Goal: Information Seeking & Learning: Check status

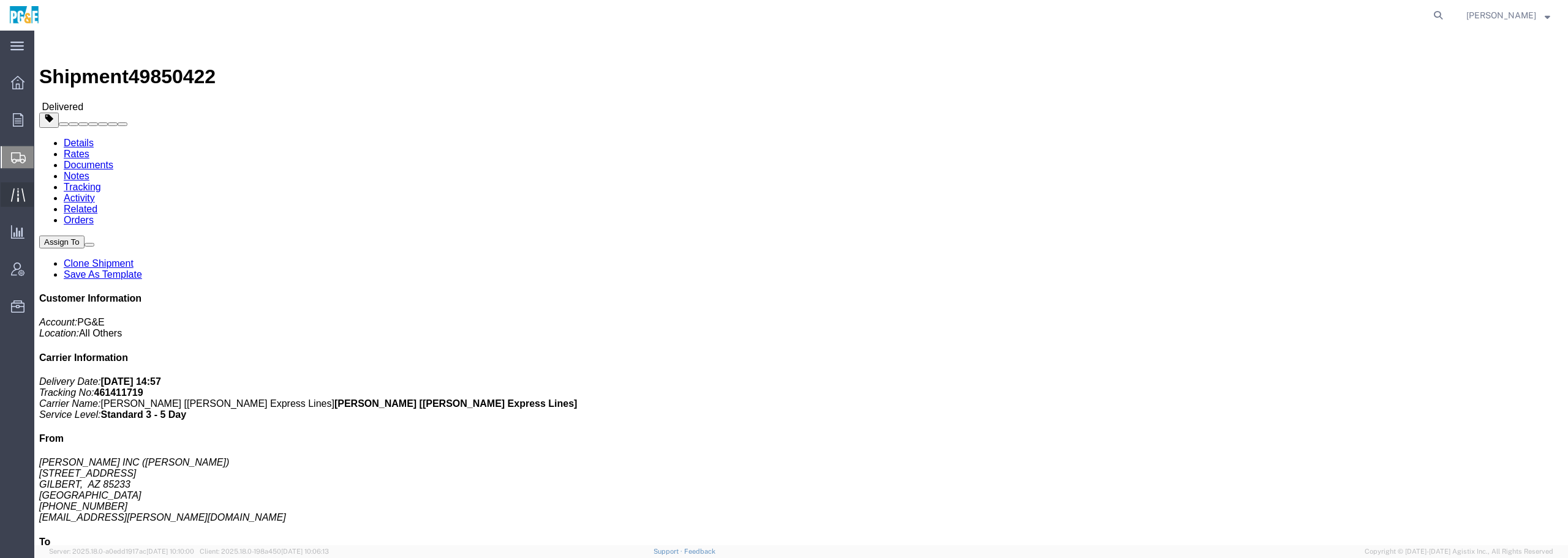
click at [42, 191] on span "Traffic" at bounding box center [38, 195] width 9 height 25
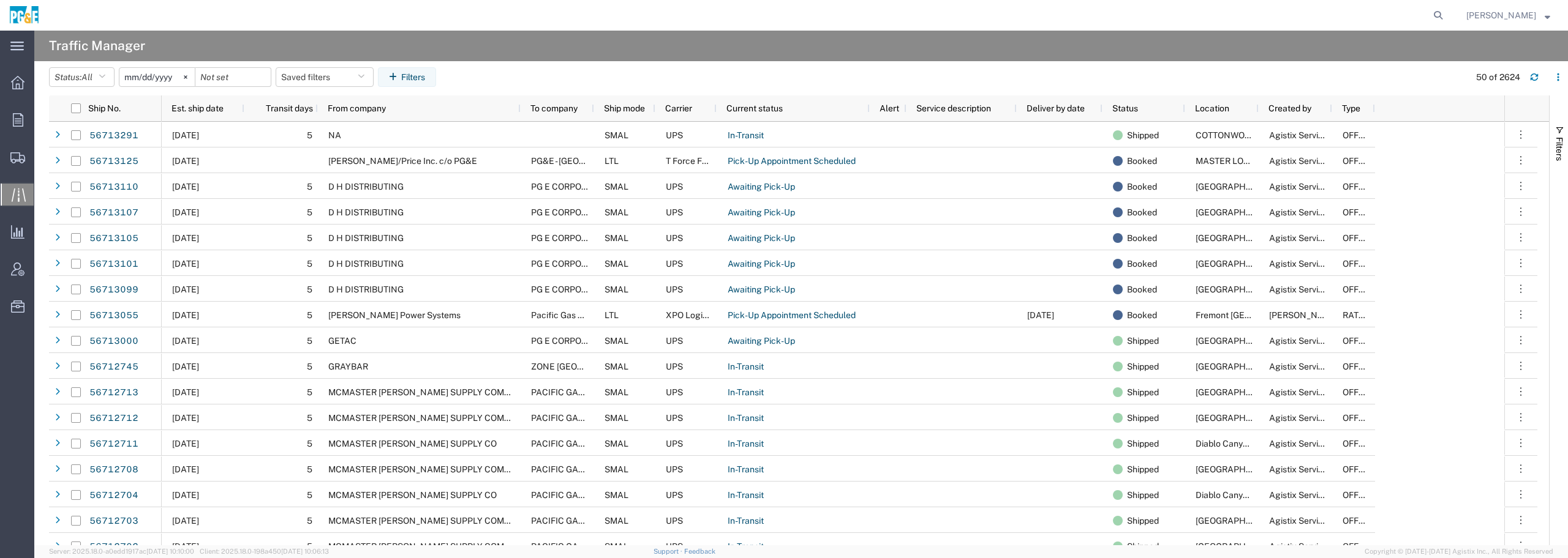
click at [169, 77] on input "[DATE]" at bounding box center [157, 76] width 76 height 18
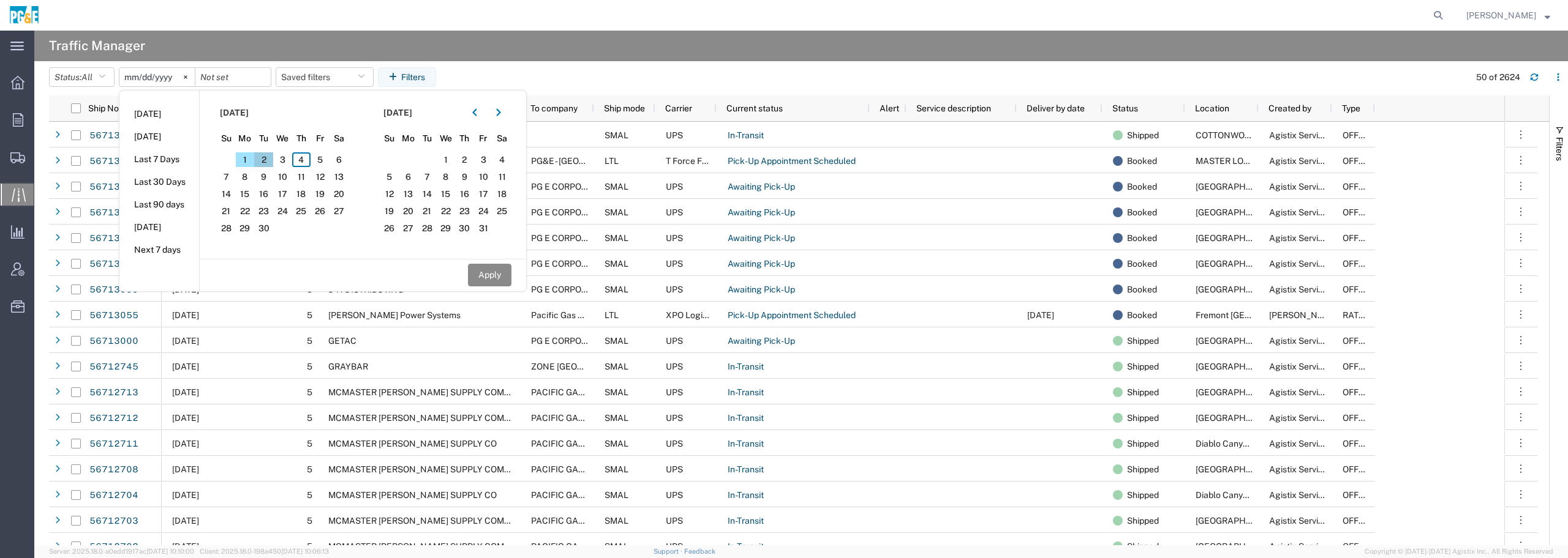
click at [266, 159] on span "2" at bounding box center [264, 160] width 19 height 15
click at [240, 77] on input "date" at bounding box center [234, 76] width 76 height 18
click at [177, 78] on input "[DATE]" at bounding box center [157, 76] width 76 height 18
click at [263, 161] on span "2" at bounding box center [264, 160] width 19 height 15
click at [486, 275] on button "Apply" at bounding box center [490, 275] width 44 height 23
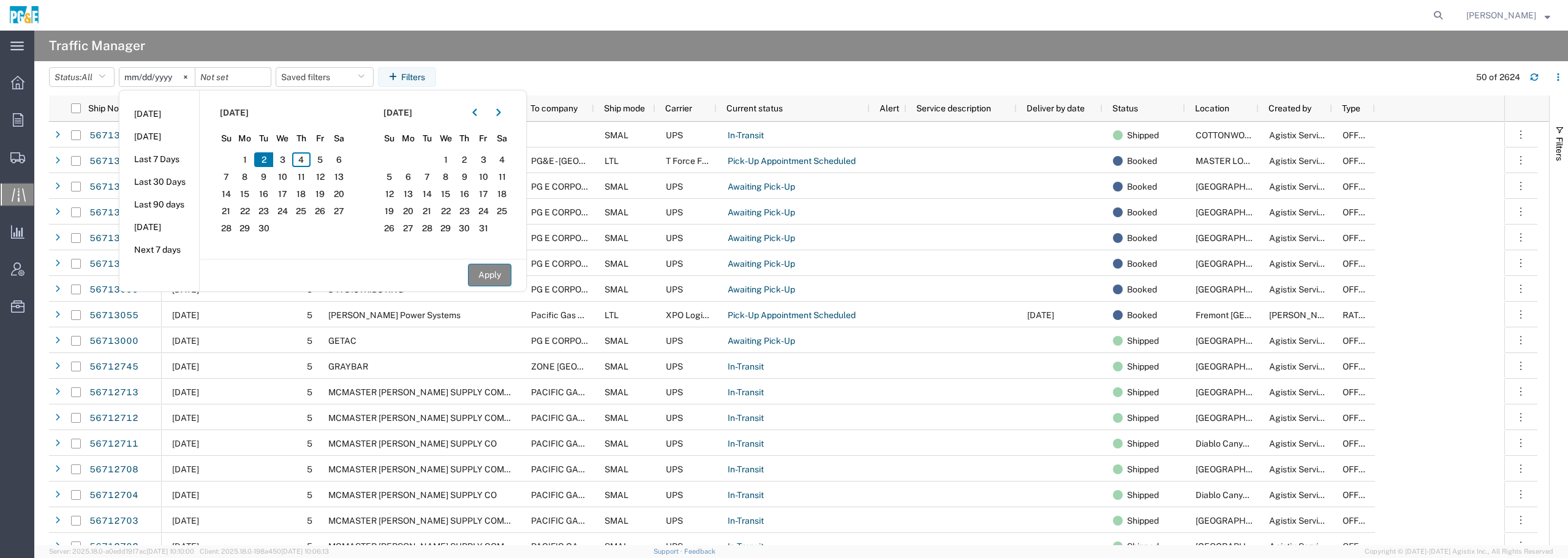
type input "[DATE]"
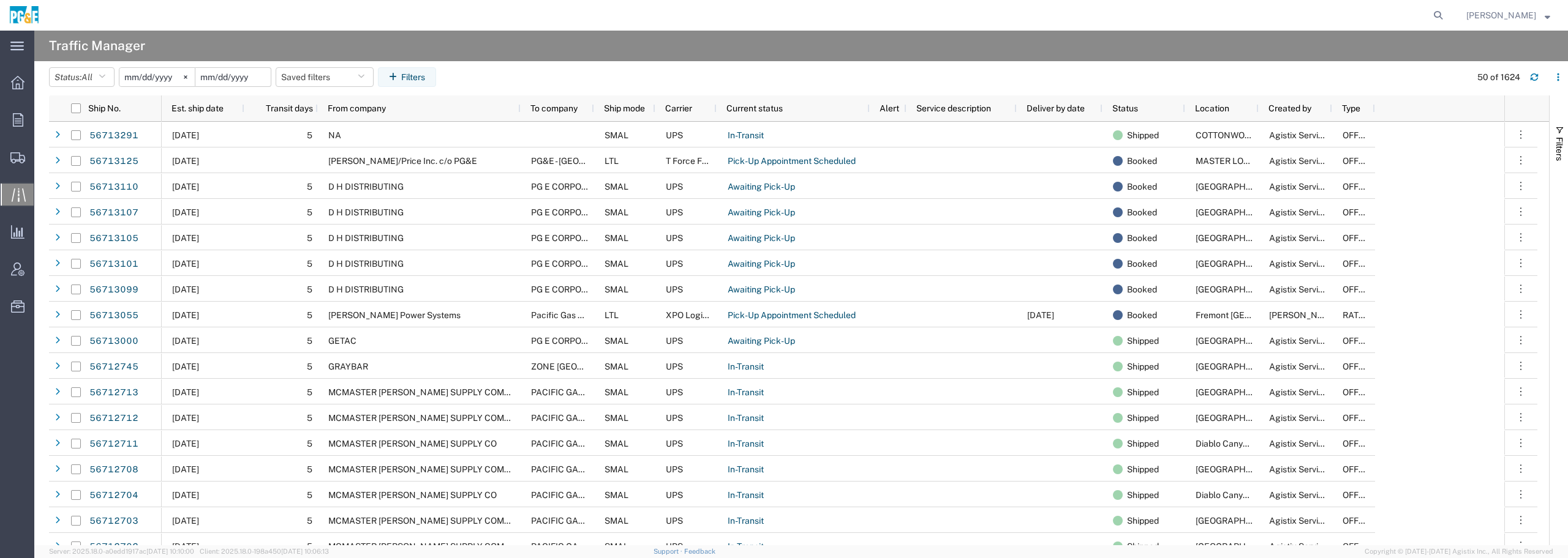
click at [255, 80] on input "date" at bounding box center [234, 76] width 76 height 18
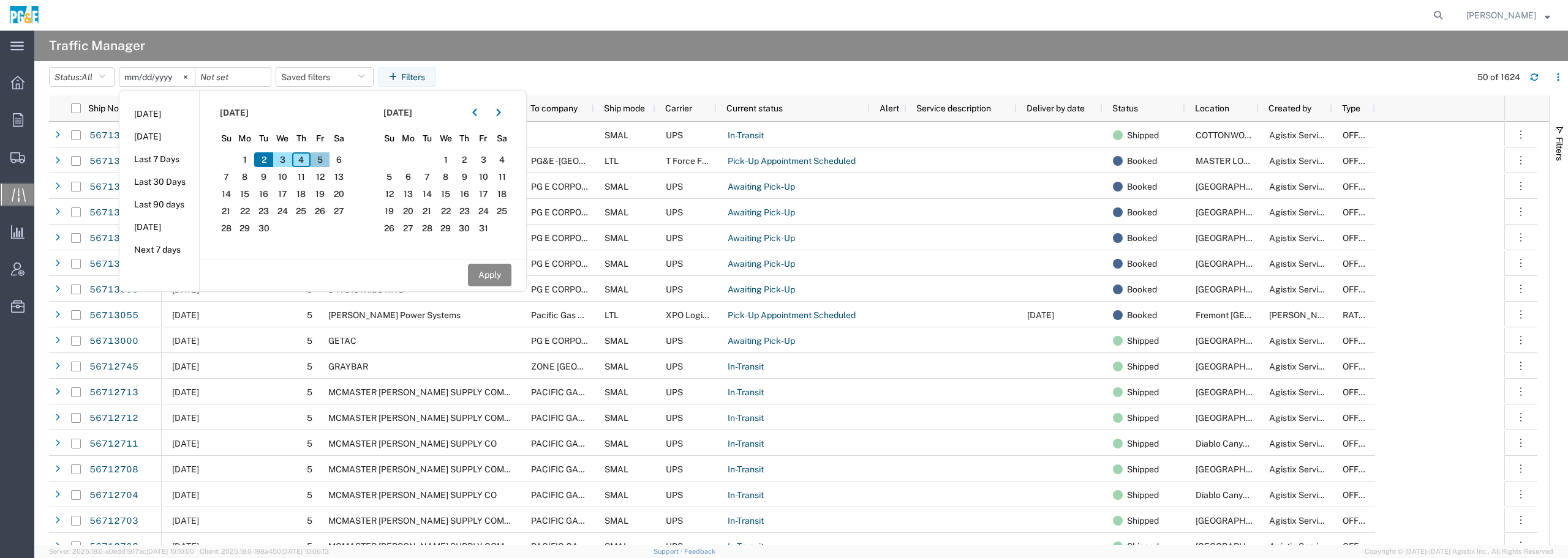
click at [325, 157] on span "5" at bounding box center [320, 160] width 19 height 15
click at [245, 175] on span "8" at bounding box center [246, 176] width 19 height 15
click at [490, 276] on button "Apply" at bounding box center [490, 275] width 44 height 23
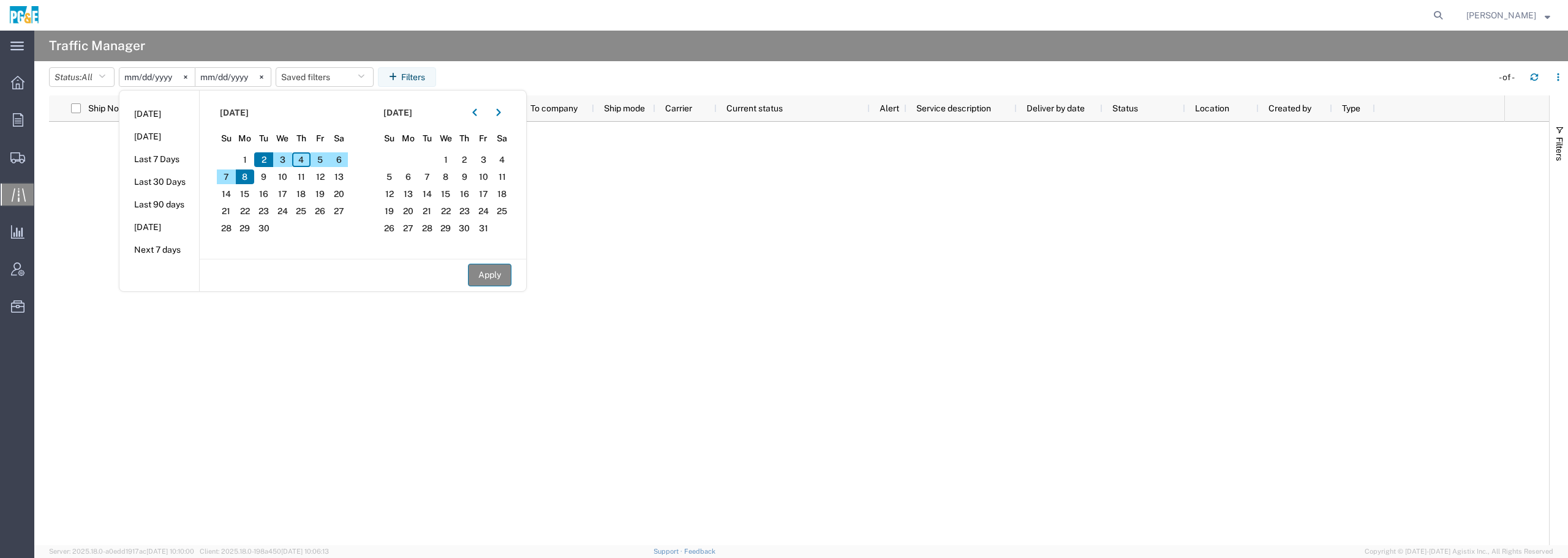
type input "[DATE]"
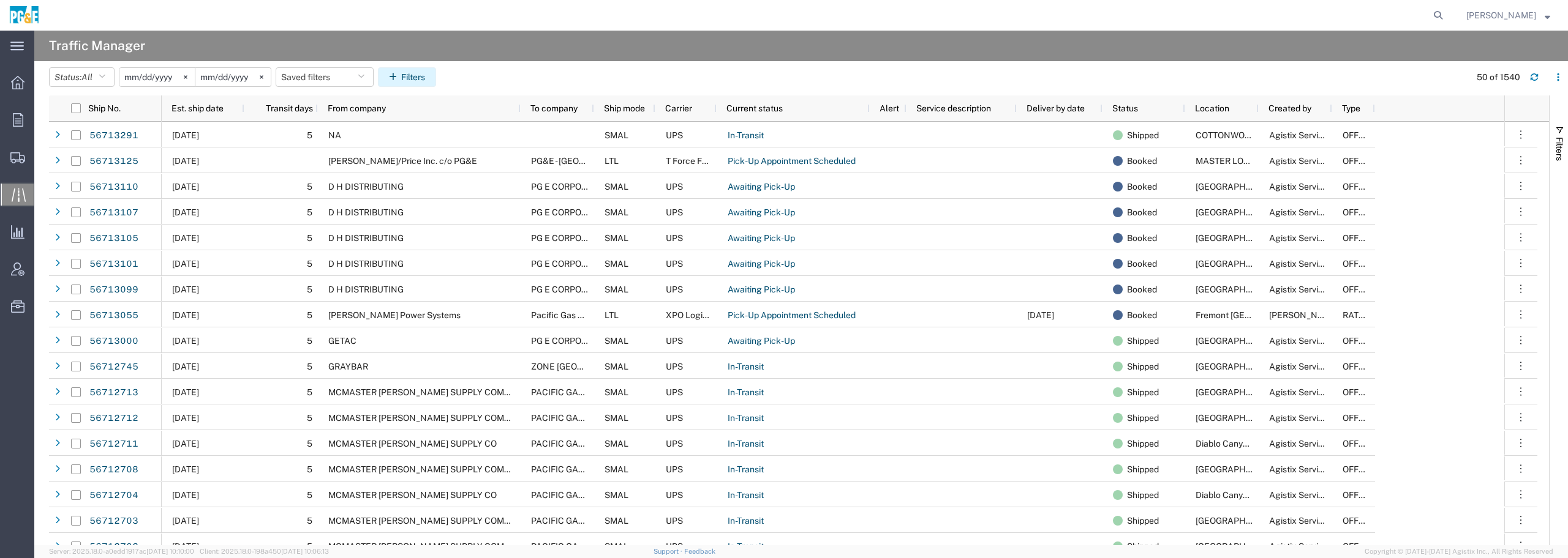
click at [419, 78] on button "Filters" at bounding box center [407, 77] width 58 height 19
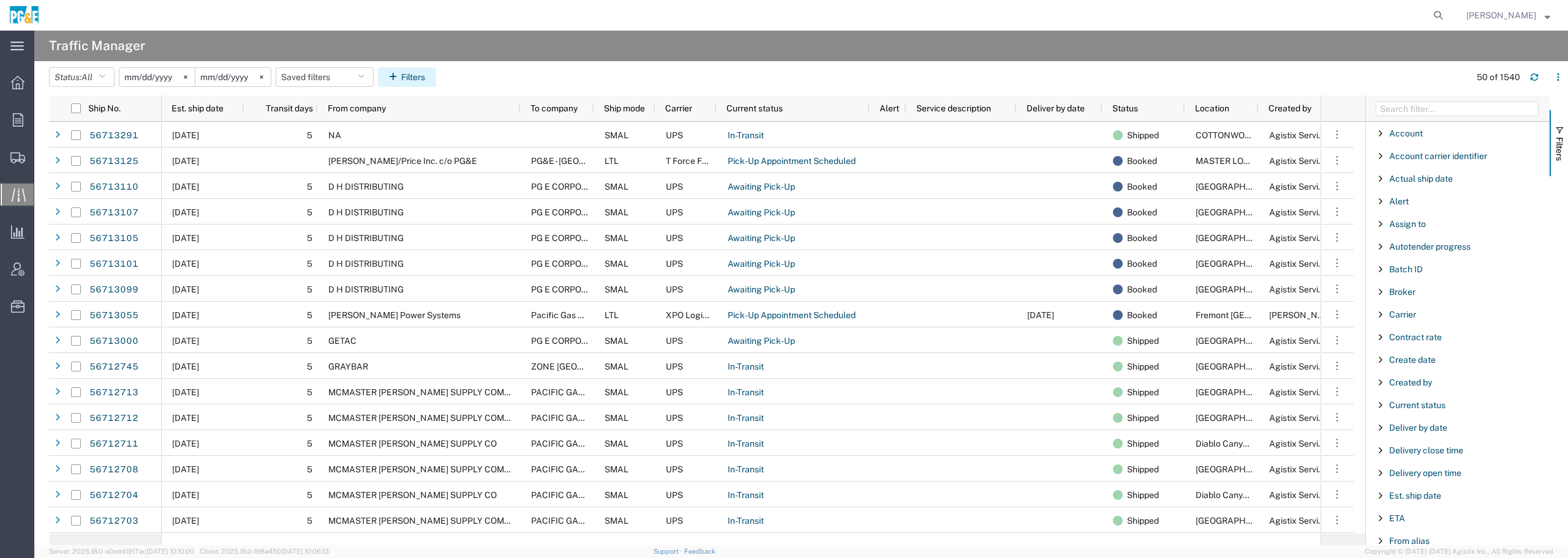
click at [399, 80] on icon "button" at bounding box center [395, 77] width 12 height 9
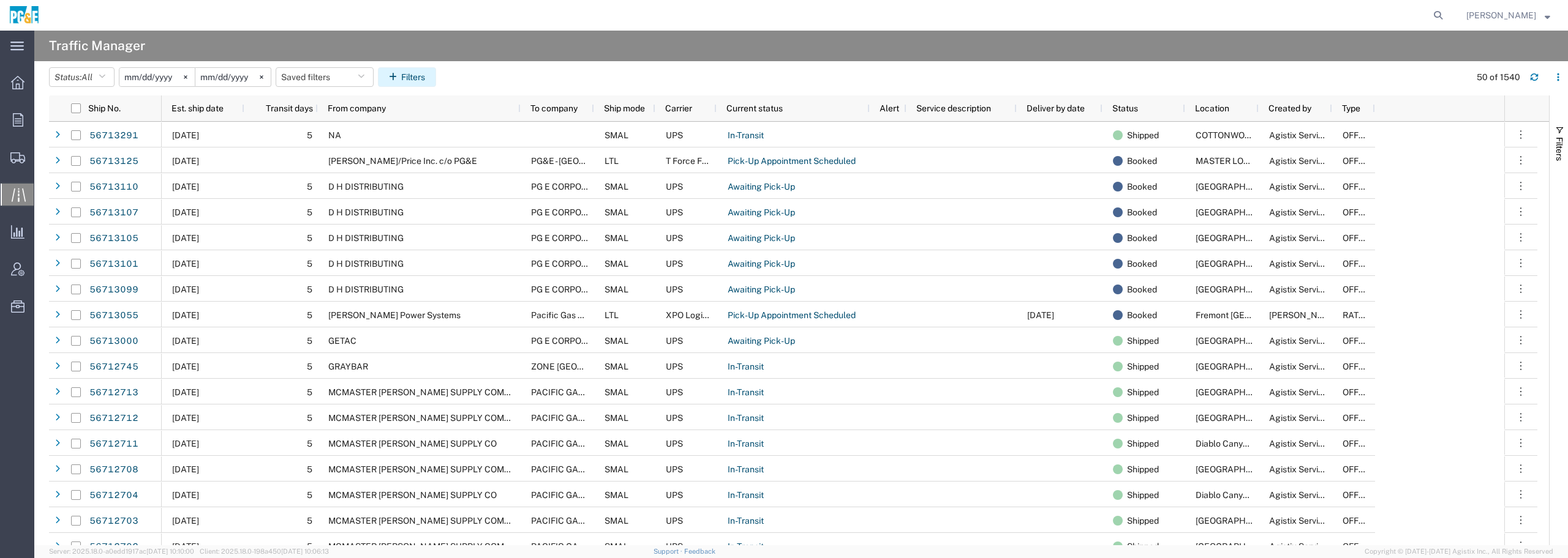
click at [399, 80] on icon "button" at bounding box center [395, 77] width 12 height 9
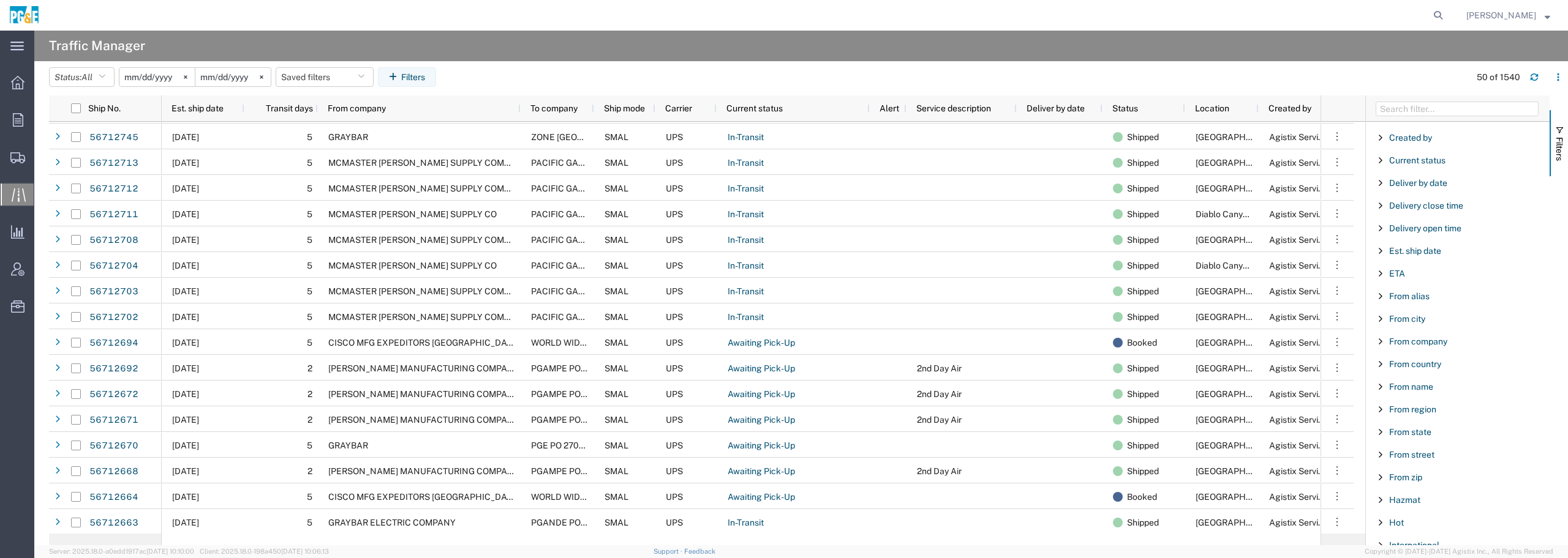
scroll to position [230, 0]
click at [1406, 333] on span "From city" at bounding box center [1407, 333] width 36 height 10
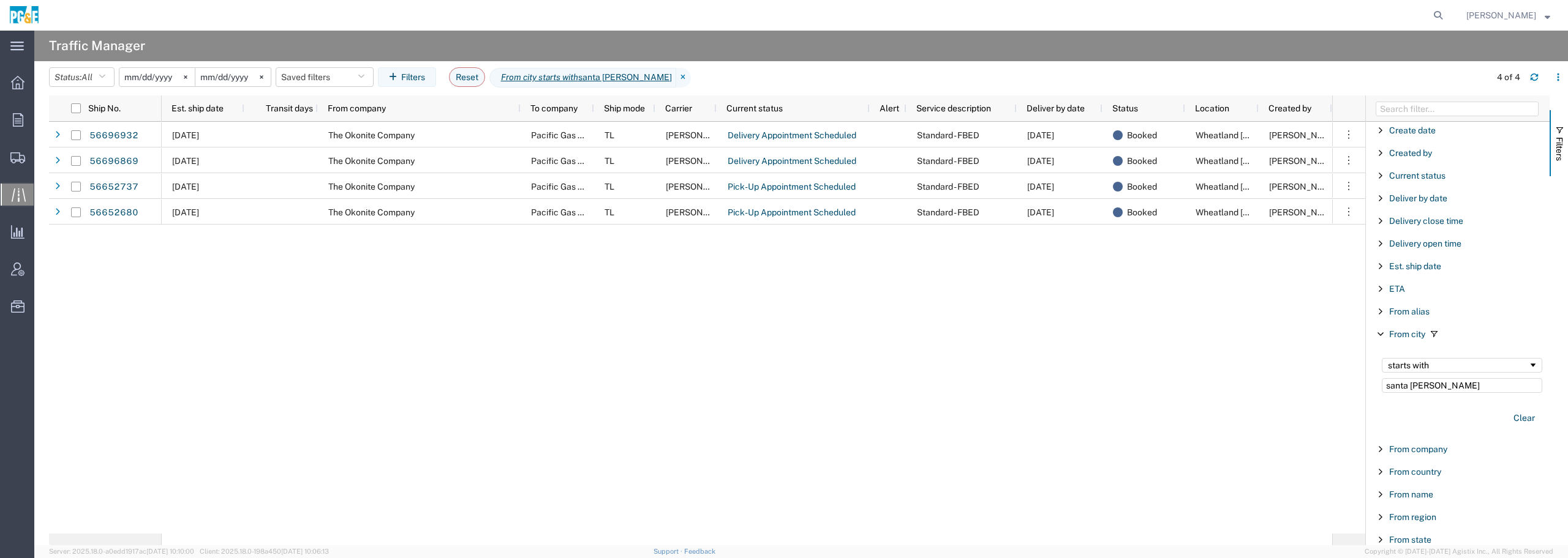
type input "santa [PERSON_NAME]"
click at [142, 76] on input "[DATE]" at bounding box center [157, 76] width 76 height 18
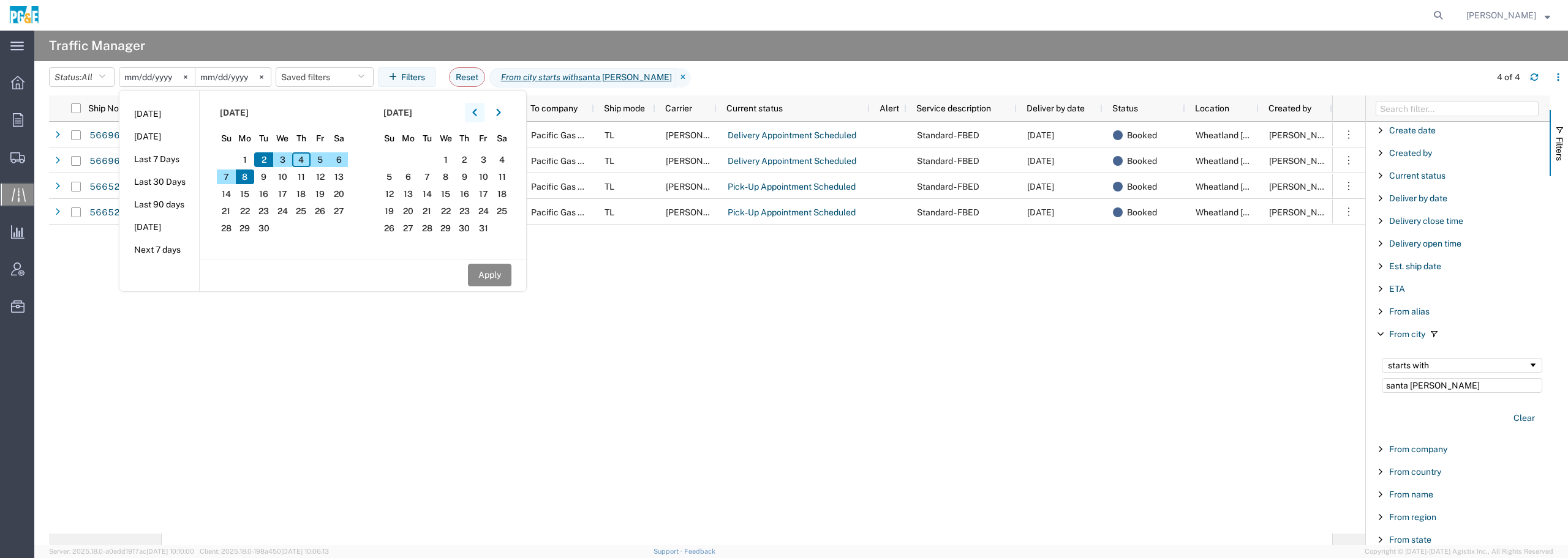
click at [478, 111] on icon "button" at bounding box center [475, 113] width 5 height 9
click at [306, 227] on span "28" at bounding box center [302, 228] width 19 height 15
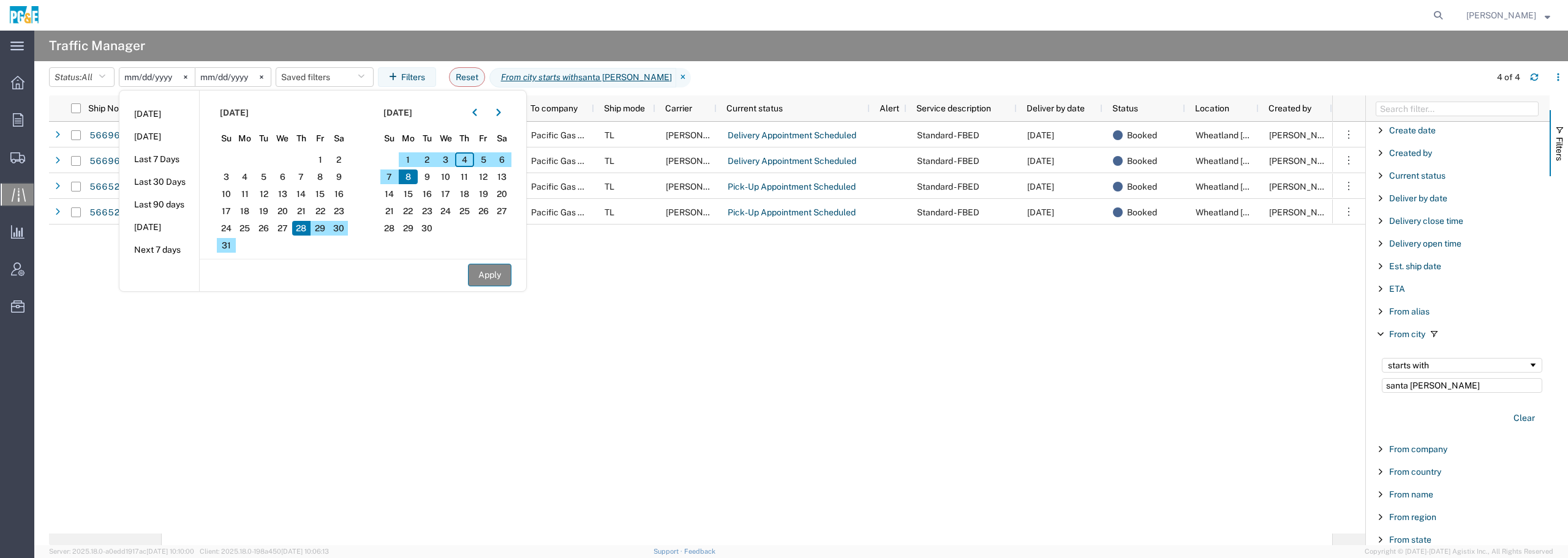
click at [496, 277] on button "Apply" at bounding box center [490, 275] width 44 height 23
type input "[DATE]"
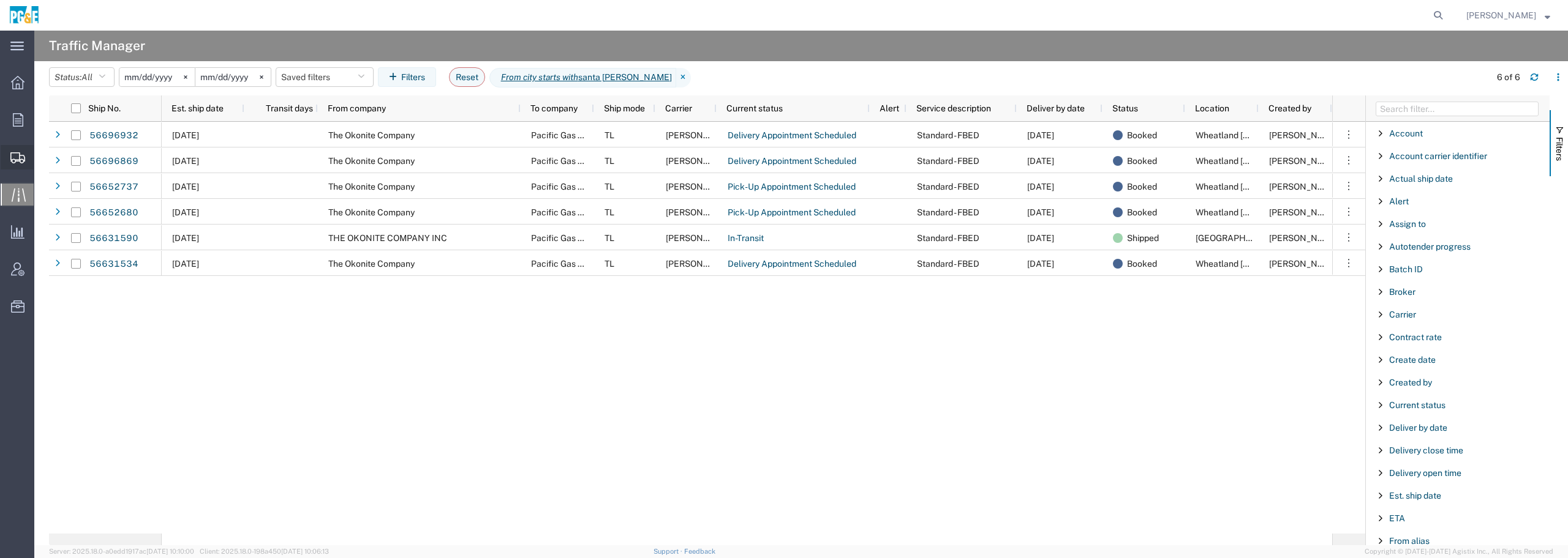
click at [0, 0] on span "Shipment Manager" at bounding box center [0, 0] width 0 height 0
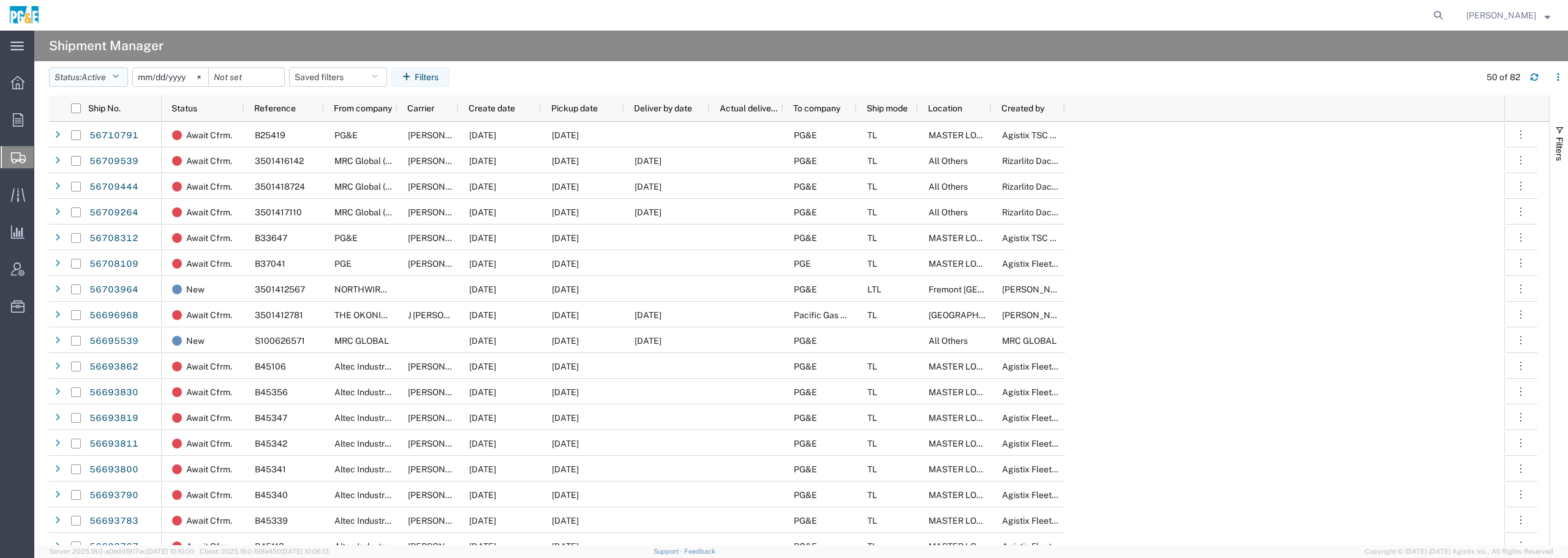
click at [119, 78] on icon "button" at bounding box center [116, 77] width 7 height 9
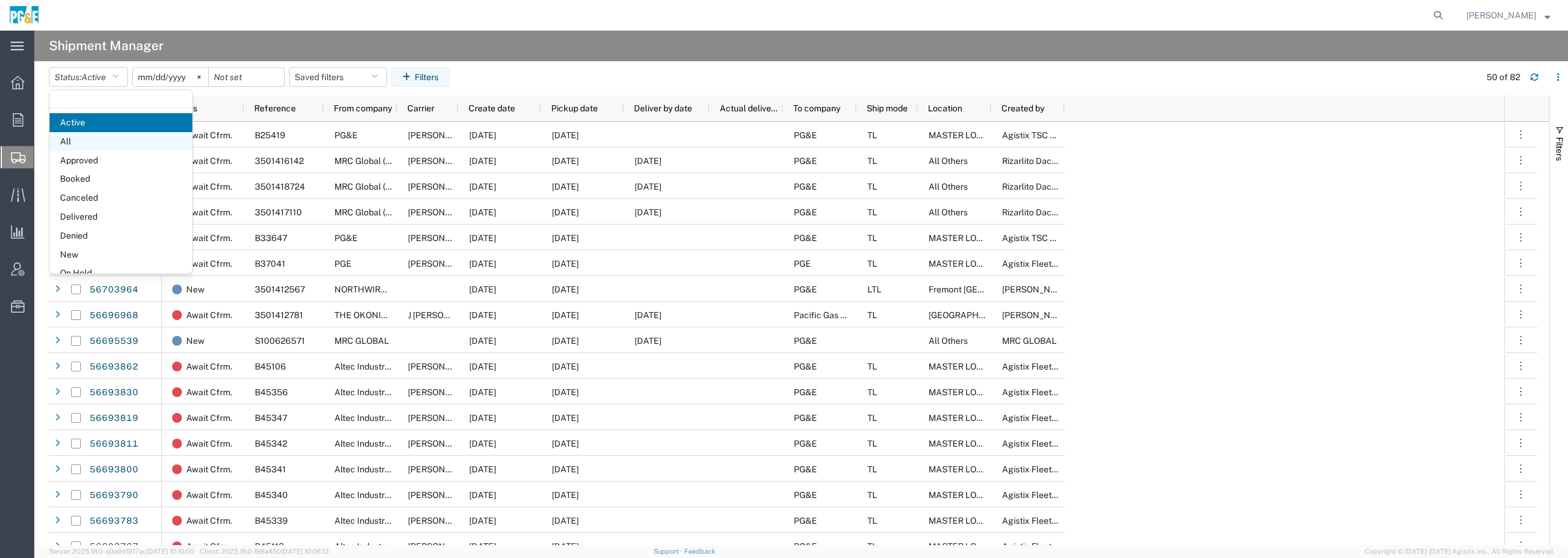
click at [84, 137] on span "All" at bounding box center [121, 142] width 143 height 19
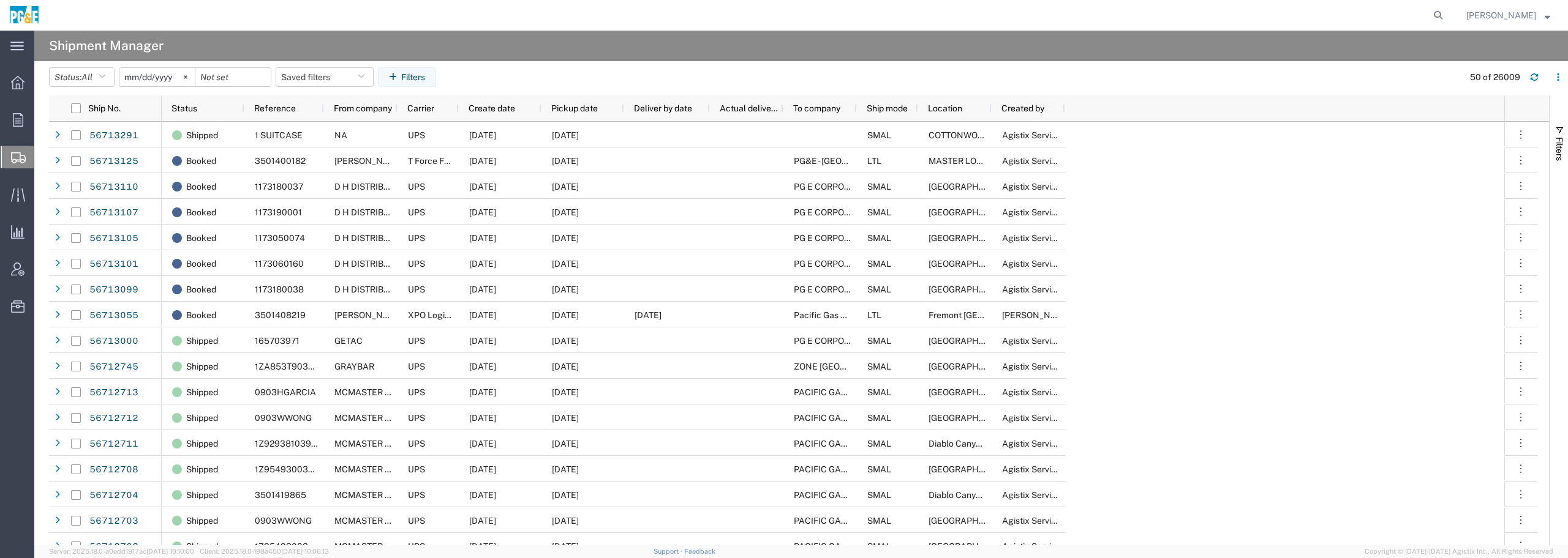
click at [168, 78] on input "[DATE]" at bounding box center [157, 76] width 76 height 18
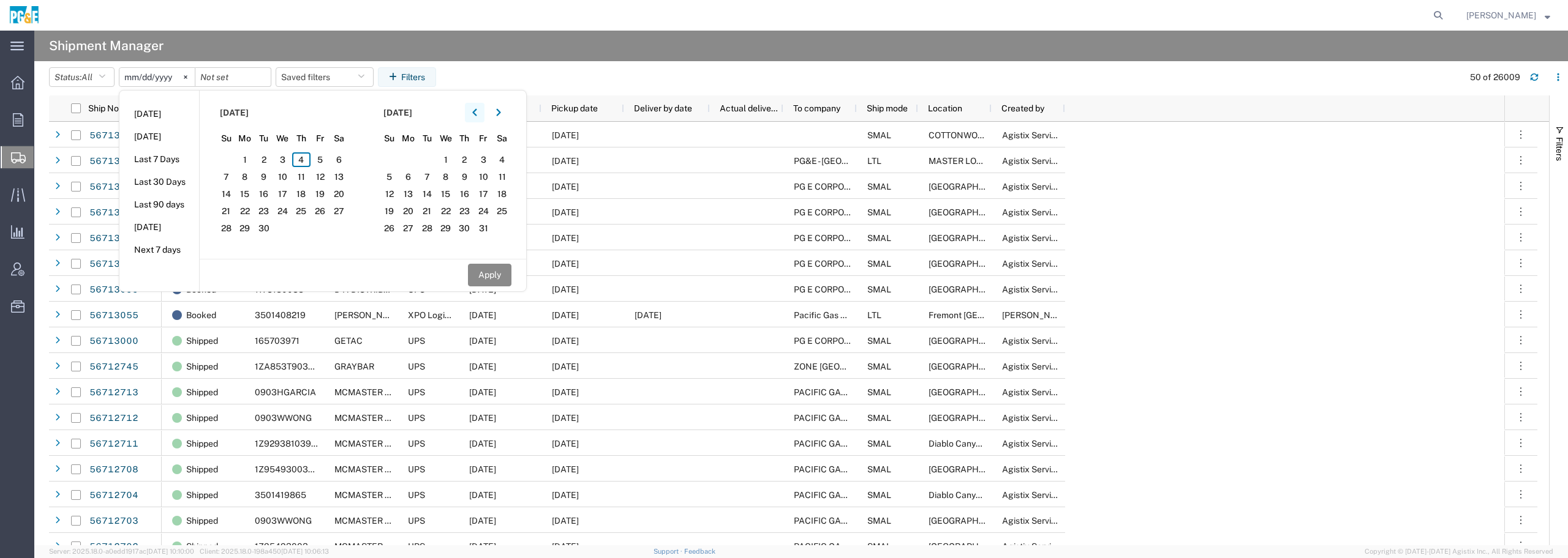
click at [477, 115] on icon "button" at bounding box center [475, 113] width 5 height 9
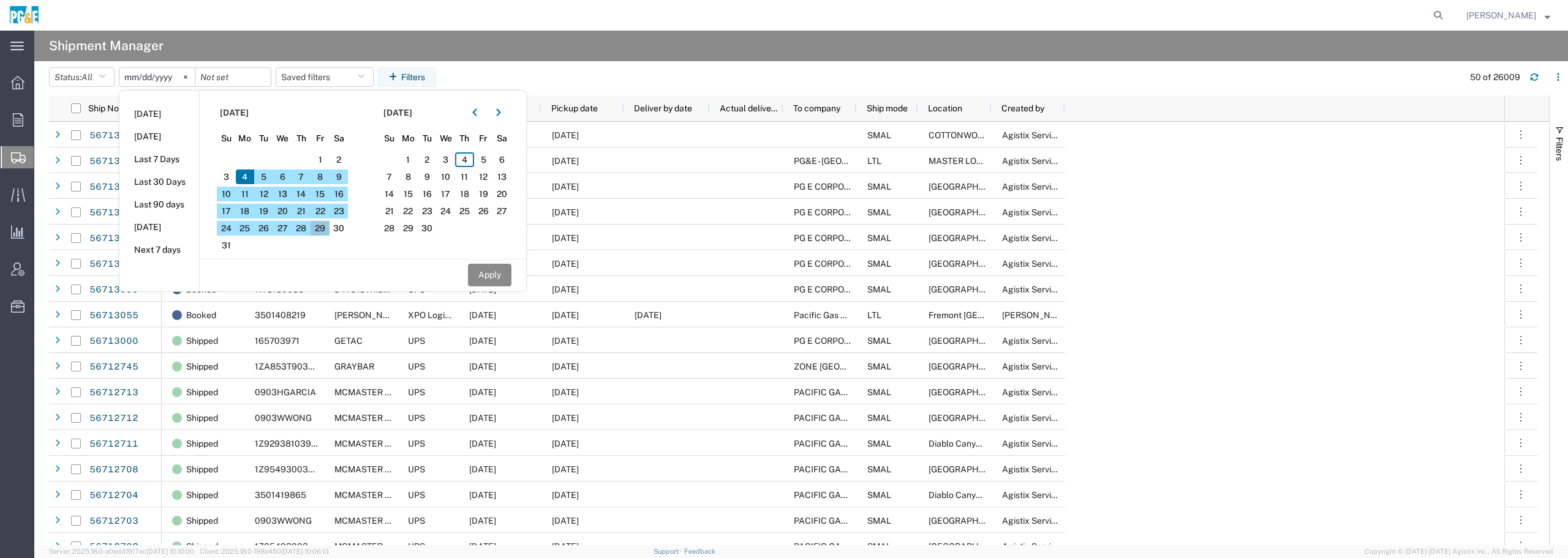
click at [326, 228] on span "29" at bounding box center [320, 228] width 19 height 15
click at [509, 277] on button "Apply" at bounding box center [490, 275] width 44 height 23
type input "[DATE]"
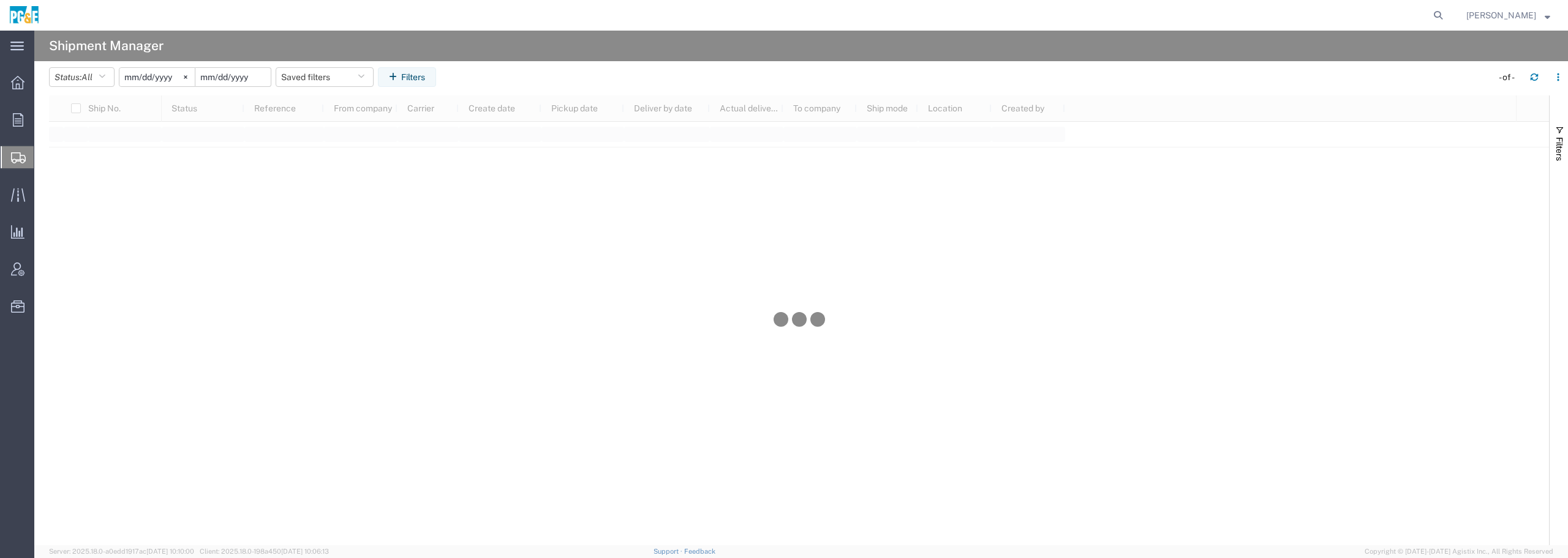
click at [222, 80] on input "date" at bounding box center [234, 76] width 76 height 18
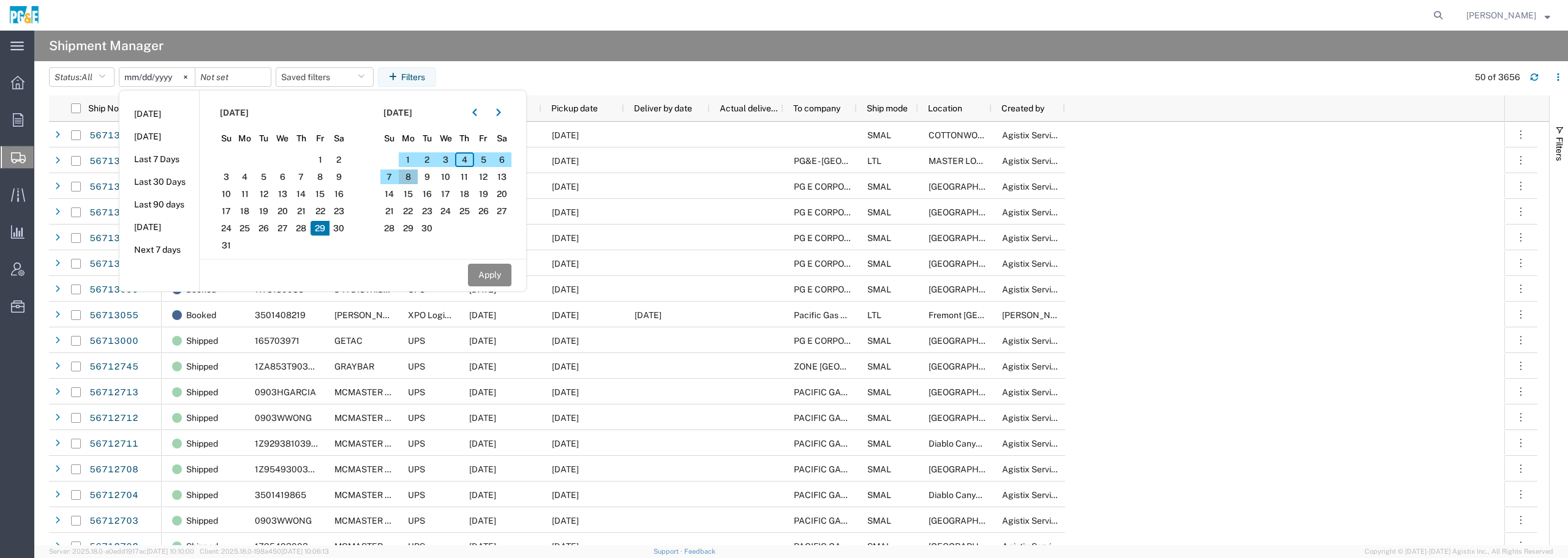
click at [413, 175] on span "8" at bounding box center [408, 176] width 19 height 15
click at [490, 273] on button "Apply" at bounding box center [490, 275] width 44 height 23
type input "[DATE]"
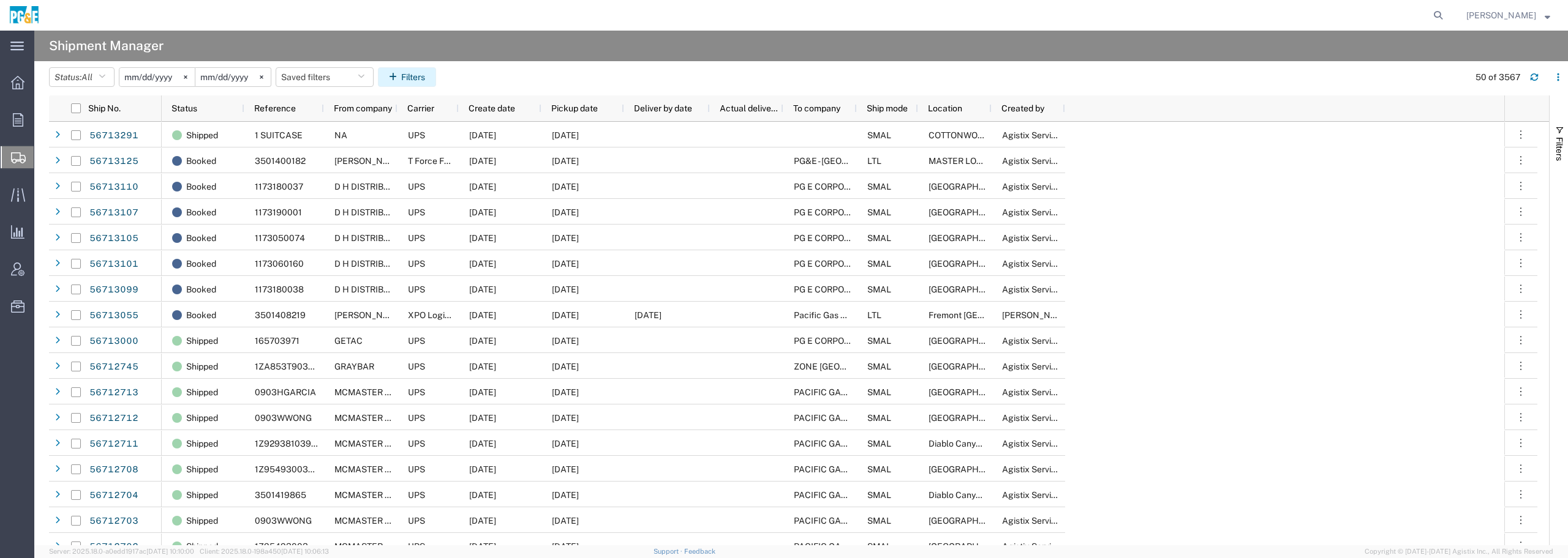
click at [422, 76] on button "Filters" at bounding box center [407, 77] width 58 height 19
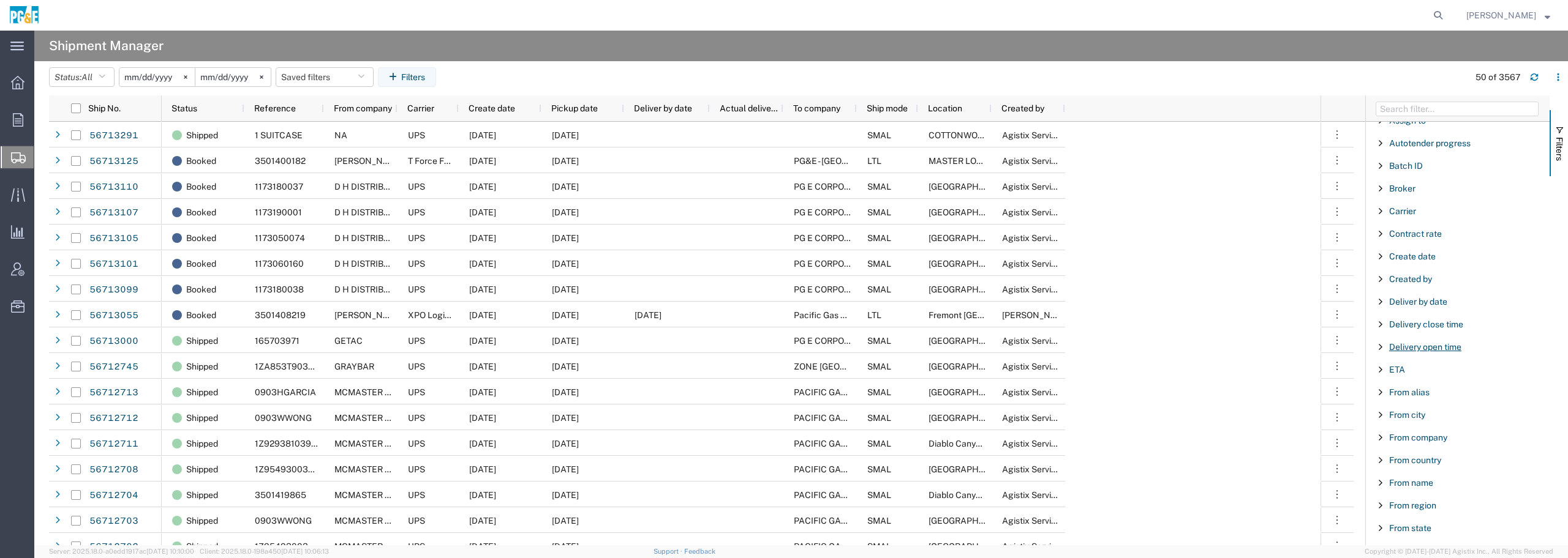
scroll to position [76, 0]
click at [1405, 444] on span "From city" at bounding box center [1407, 441] width 36 height 10
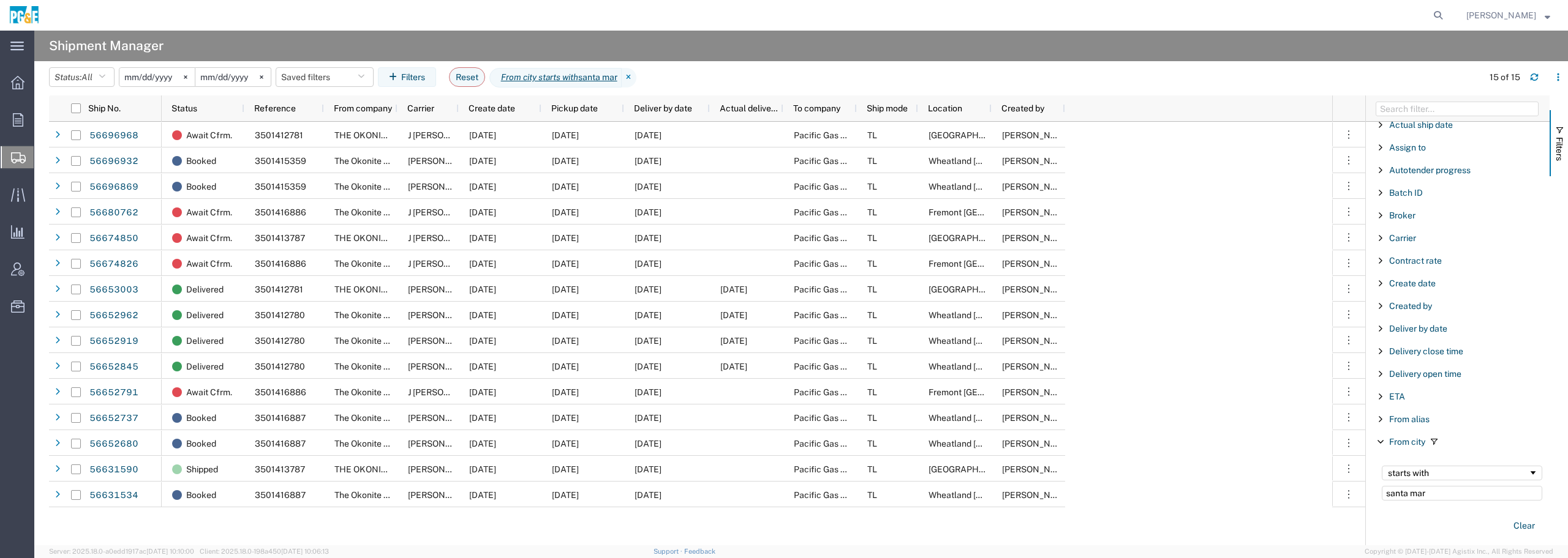
type input "santa mar"
click at [1382, 238] on span "Filter List 66 Filters" at bounding box center [1380, 238] width 10 height 10
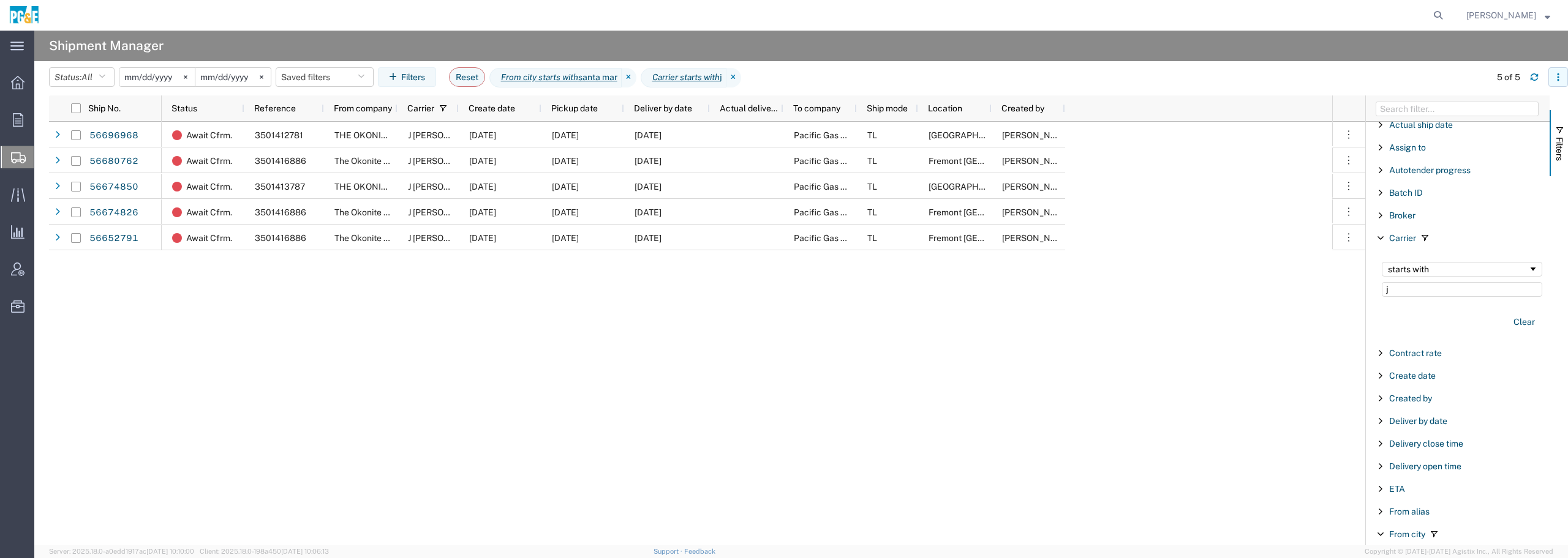
click at [1557, 78] on icon "button" at bounding box center [1558, 77] width 9 height 9
click at [1467, 112] on div "Download" at bounding box center [1494, 110] width 68 height 25
click at [1428, 288] on input "j" at bounding box center [1462, 290] width 161 height 15
drag, startPoint x: 1411, startPoint y: 288, endPoint x: 1334, endPoint y: 293, distance: 77.2
click at [1334, 293] on div "Ship No. Status Reference From company Carrier Create date Pickup date Deliver …" at bounding box center [809, 320] width 1520 height 450
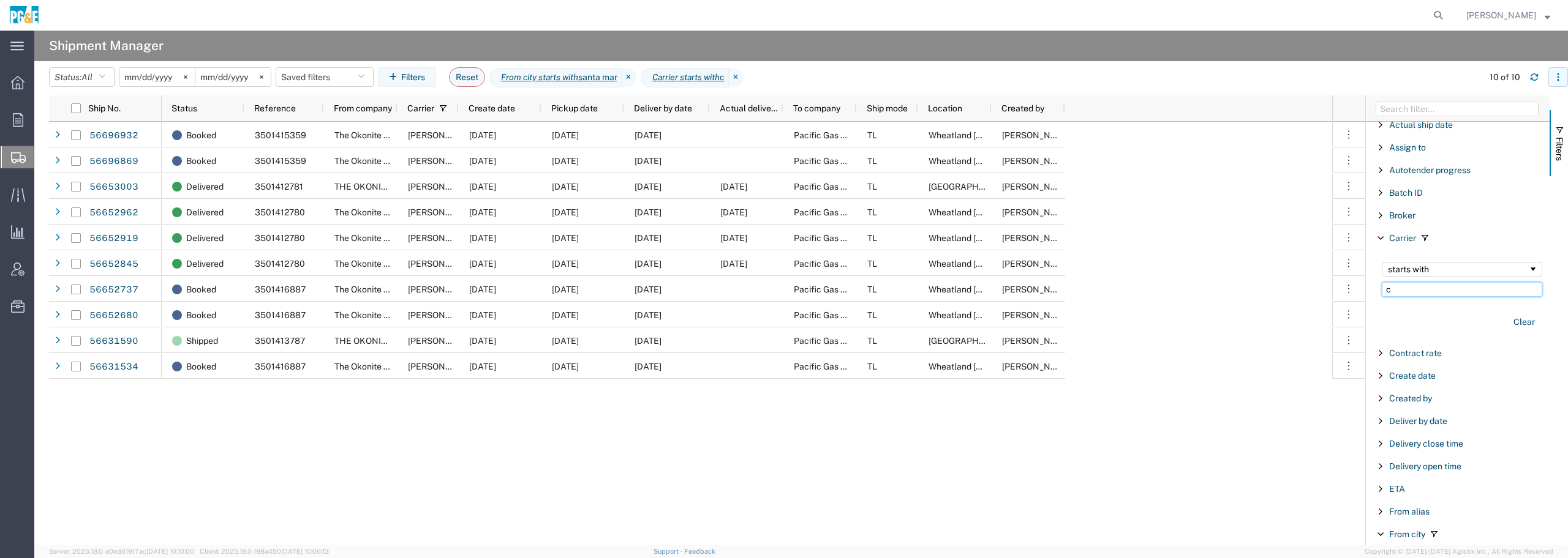
type input "c"
click at [1555, 77] on icon "button" at bounding box center [1558, 77] width 9 height 9
click at [1461, 112] on div "Download" at bounding box center [1494, 110] width 68 height 25
drag, startPoint x: 1418, startPoint y: 291, endPoint x: 1290, endPoint y: 286, distance: 128.1
click at [1290, 286] on div "Ship No. Status Reference From company Carrier Create date Pickup date Deliver …" at bounding box center [809, 320] width 1520 height 450
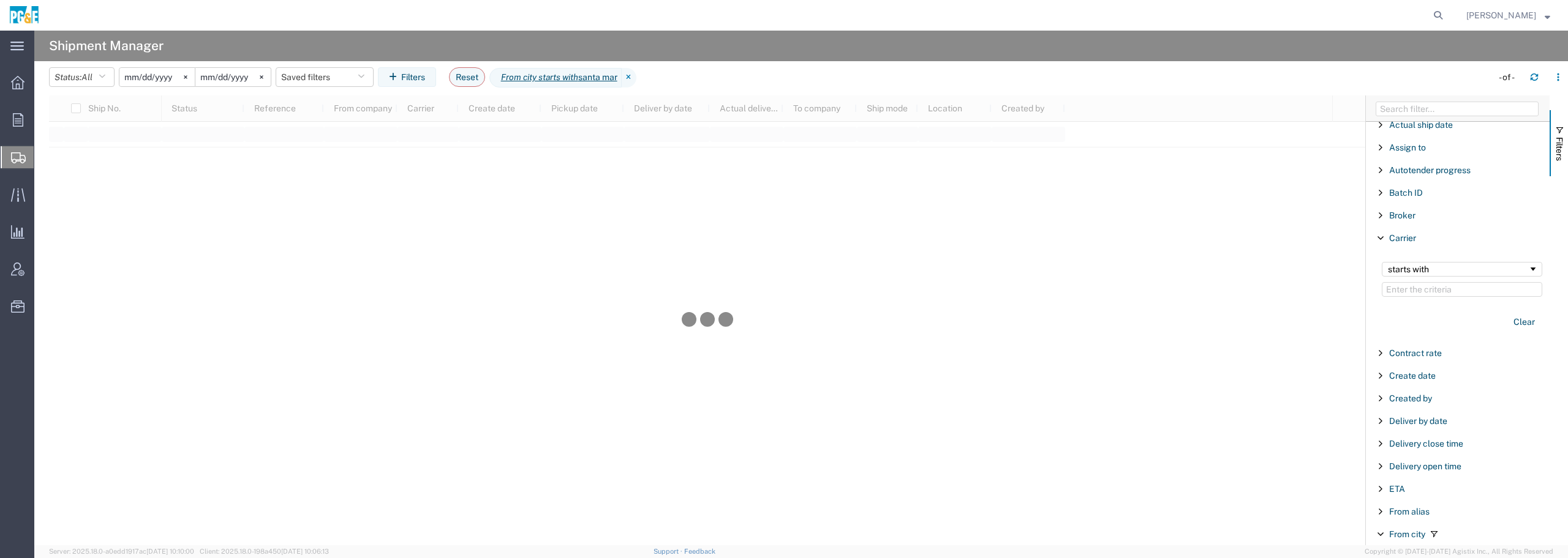
click at [1380, 239] on span "Filter List 66 Filters" at bounding box center [1380, 238] width 10 height 10
click at [637, 76] on icon at bounding box center [629, 77] width 15 height 19
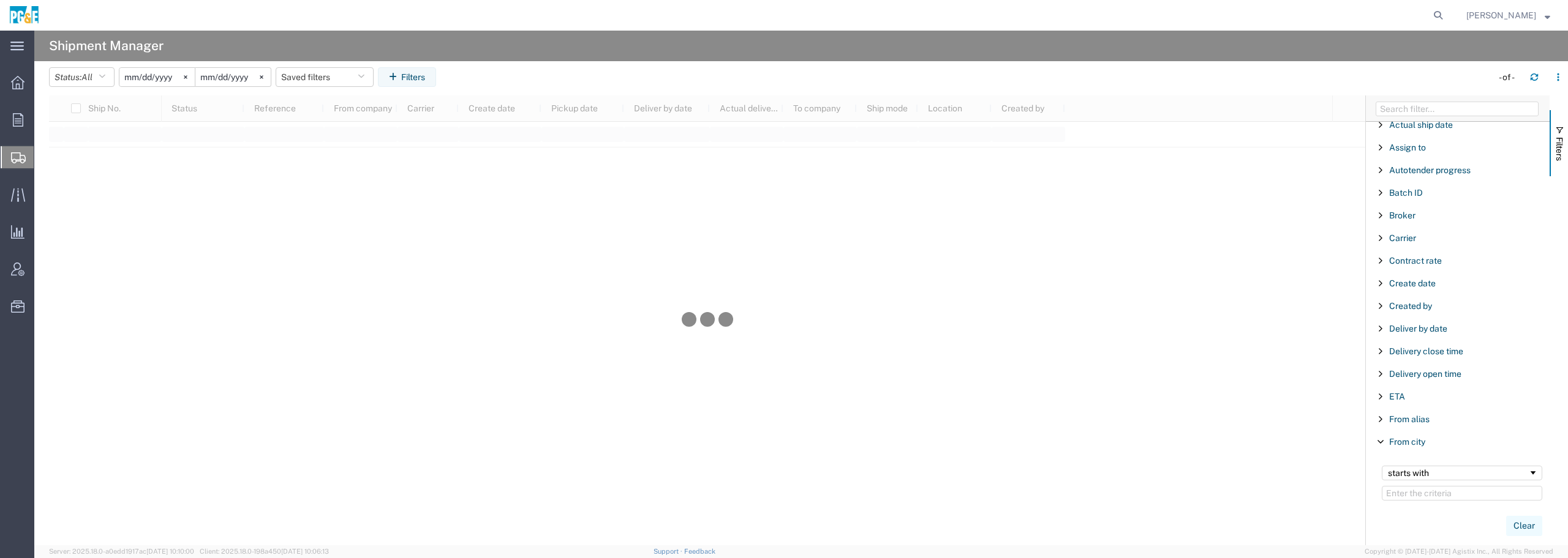
click at [1517, 525] on button "Clear" at bounding box center [1524, 526] width 36 height 20
click at [1397, 443] on span "From city" at bounding box center [1407, 441] width 36 height 10
click at [1395, 443] on span "From city" at bounding box center [1407, 441] width 36 height 10
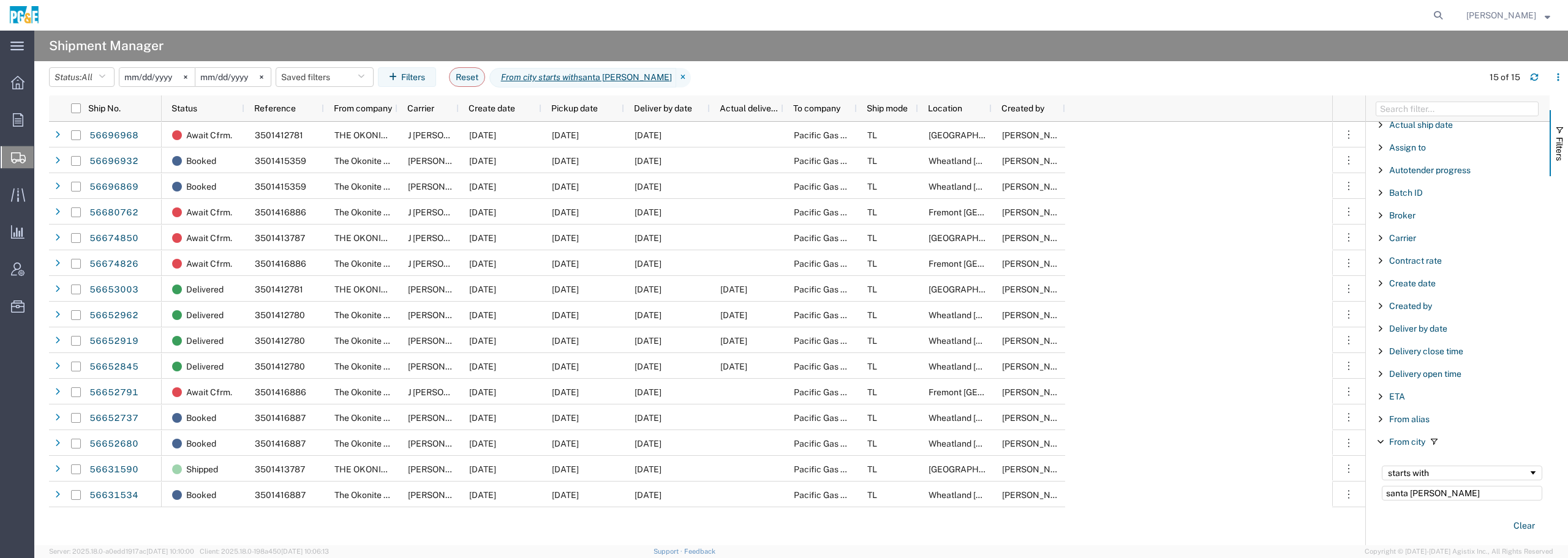
type input "santa [PERSON_NAME]"
click at [1447, 12] on icon at bounding box center [1439, 16] width 18 height 18
paste input "56504286"
type input "56504286"
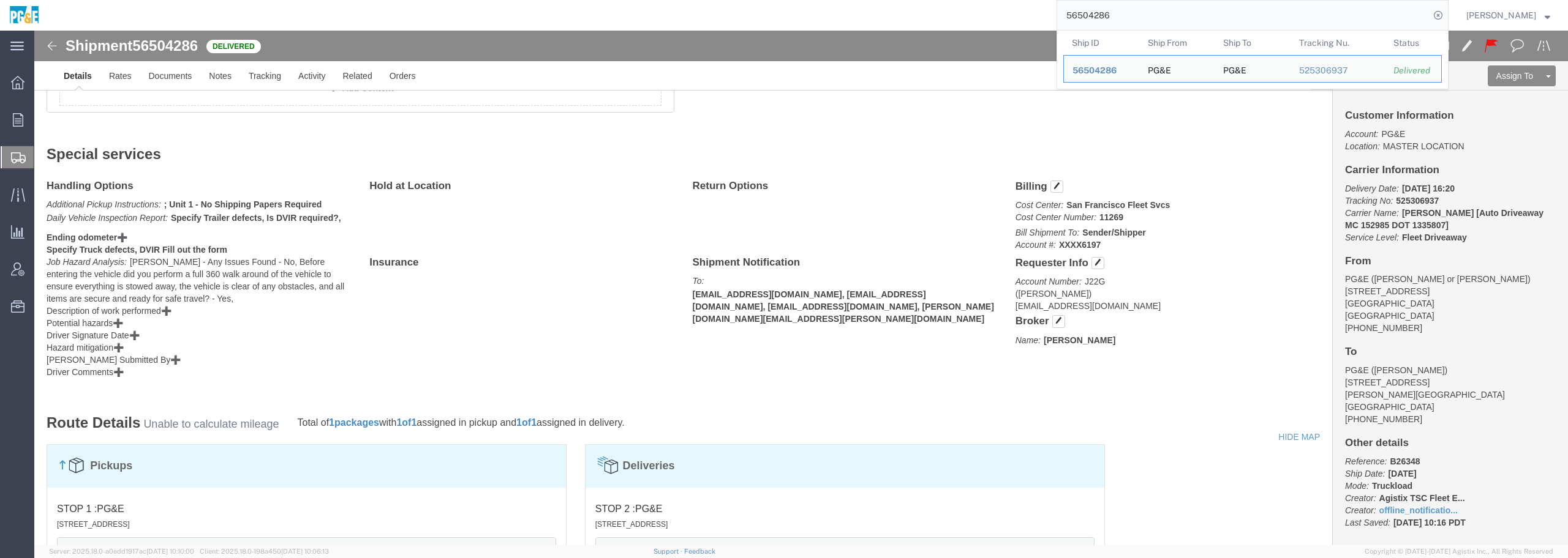
scroll to position [459, 0]
